Goal: Task Accomplishment & Management: Use online tool/utility

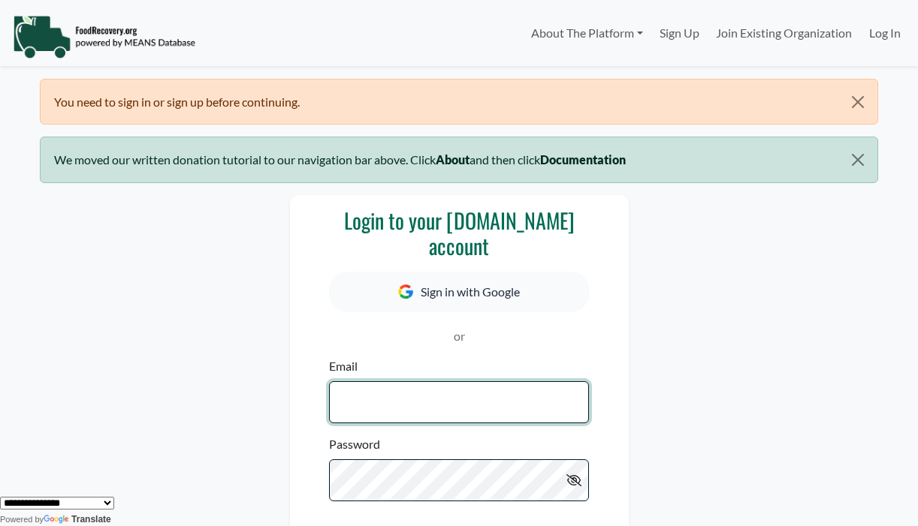
scroll to position [82, 0]
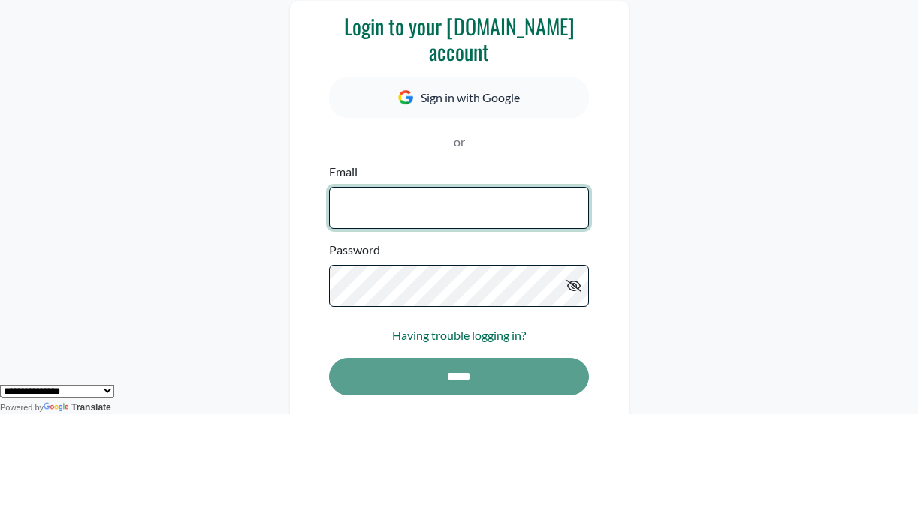
type input "**********"
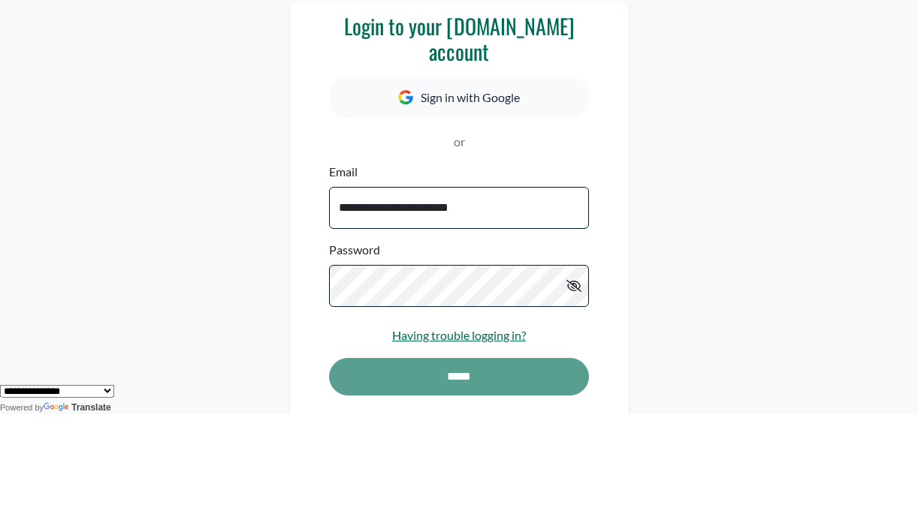
click at [459, 471] on input "*****" at bounding box center [458, 490] width 259 height 38
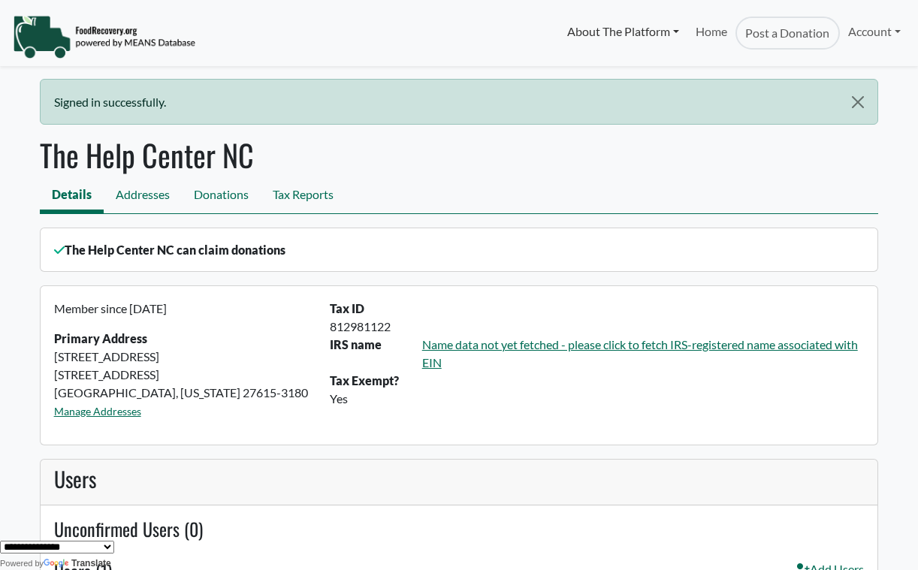
click at [581, 36] on link "About The Platform" at bounding box center [622, 32] width 128 height 30
click at [549, 229] on div "The Help Center NC can claim donations" at bounding box center [459, 250] width 838 height 45
click at [715, 37] on link "Home" at bounding box center [711, 33] width 48 height 33
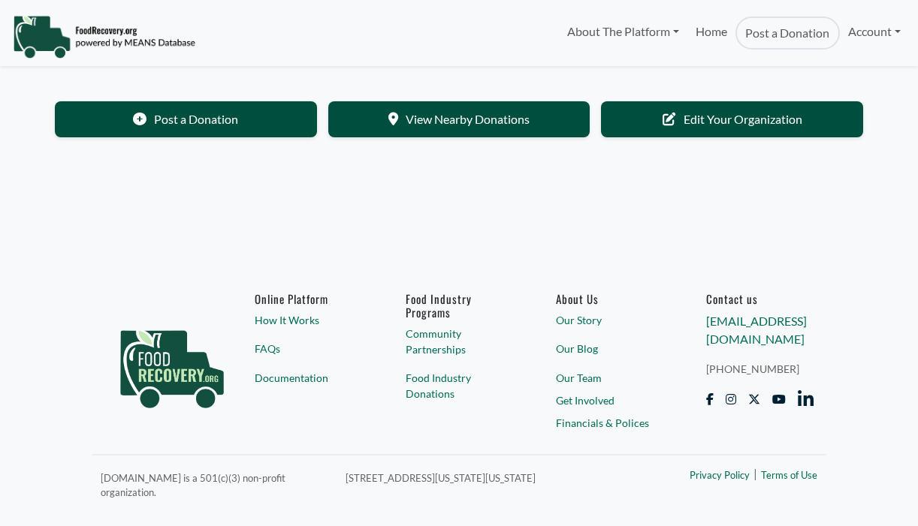
select select "Language Translate Widget"
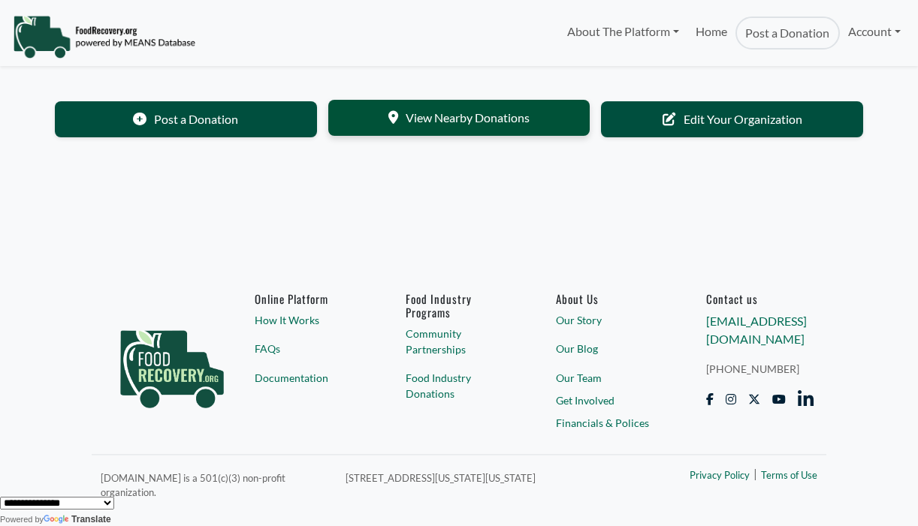
click at [393, 110] on link "View Nearby Donations" at bounding box center [459, 118] width 262 height 36
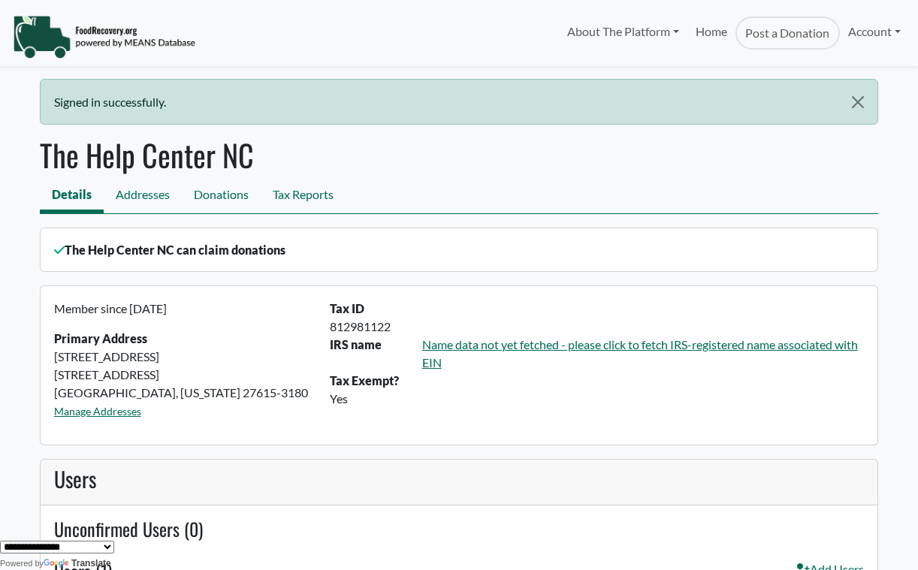
scroll to position [22, 0]
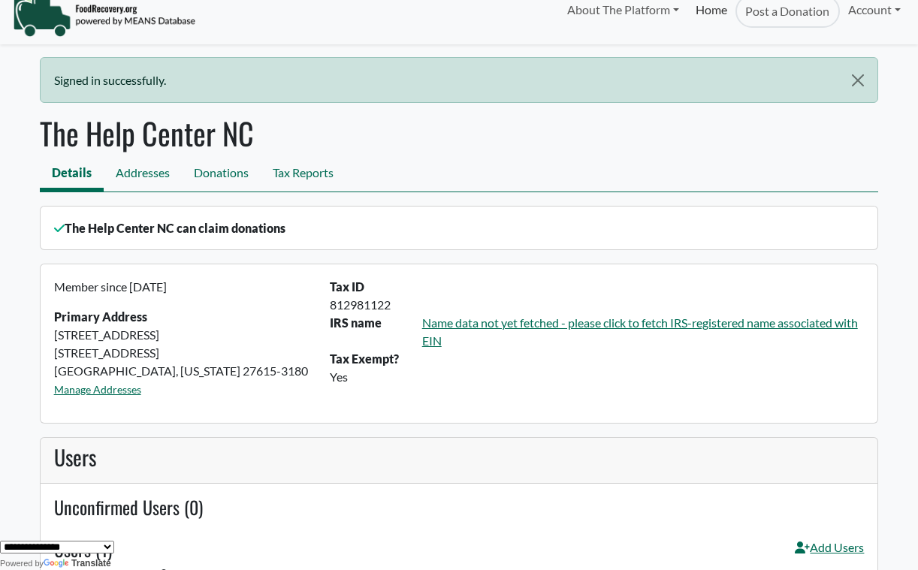
click at [706, 18] on link "Home" at bounding box center [711, 11] width 48 height 33
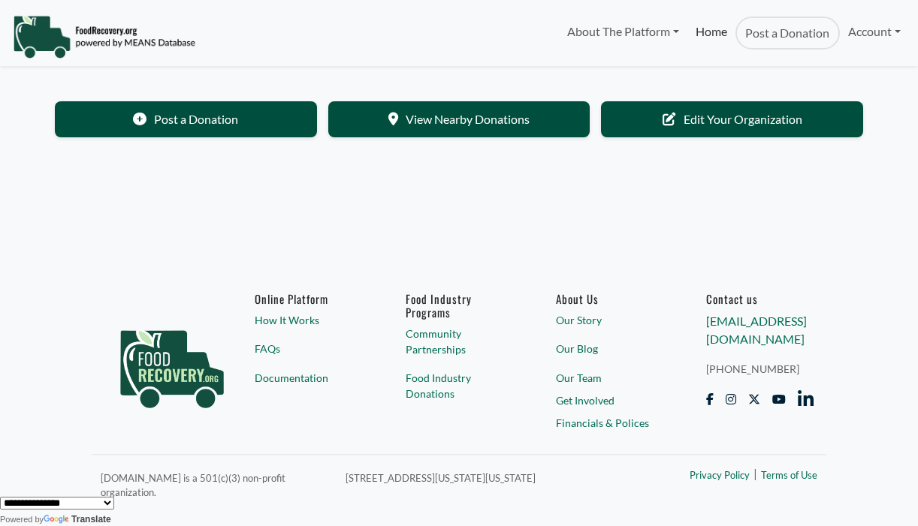
click at [704, 26] on link "Home" at bounding box center [711, 33] width 48 height 33
click at [131, 131] on link "Post a Donation" at bounding box center [186, 118] width 262 height 36
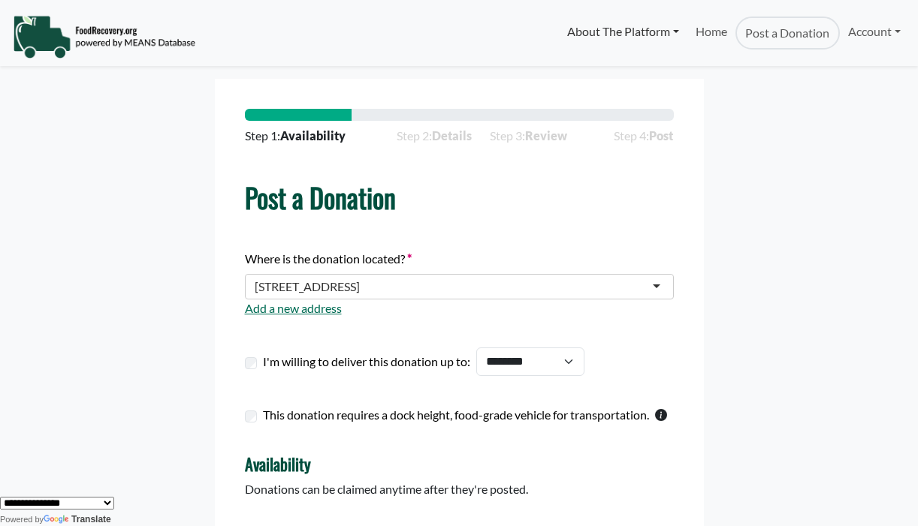
click at [596, 27] on link "About The Platform" at bounding box center [622, 32] width 128 height 30
click at [570, 72] on link "How It Works" at bounding box center [618, 70] width 119 height 25
